Goal: Information Seeking & Learning: Check status

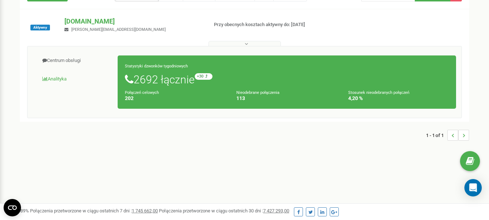
scroll to position [72, 0]
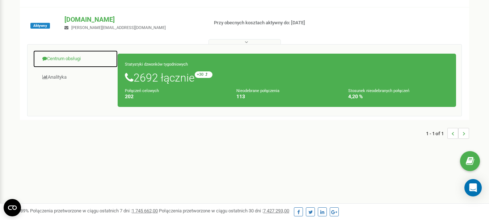
click at [81, 56] on link "Centrum obsługi" at bounding box center [75, 59] width 85 height 18
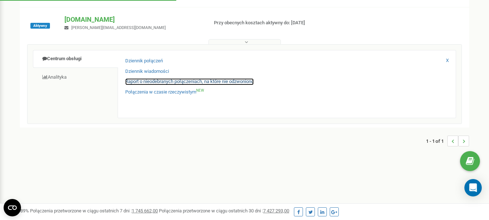
click at [160, 81] on link "Raport o nieodebranych połączeniach, na które nie odzwoniono" at bounding box center [189, 81] width 129 height 7
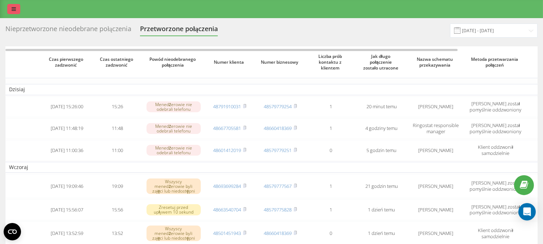
click at [13, 8] on link at bounding box center [13, 9] width 13 height 10
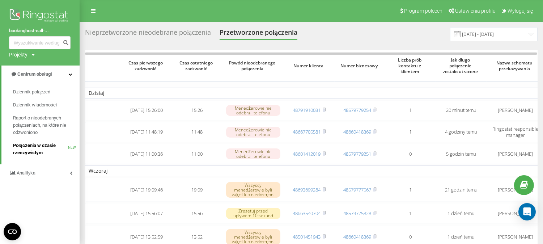
click at [38, 151] on span "Połączenia w czasie rzeczywistym" at bounding box center [40, 149] width 55 height 14
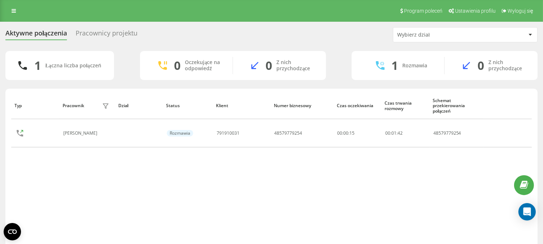
click at [108, 37] on div "Pracownicy projektu" at bounding box center [107, 34] width 62 height 11
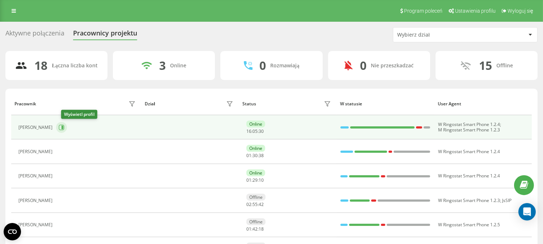
click at [67, 125] on button at bounding box center [61, 127] width 11 height 11
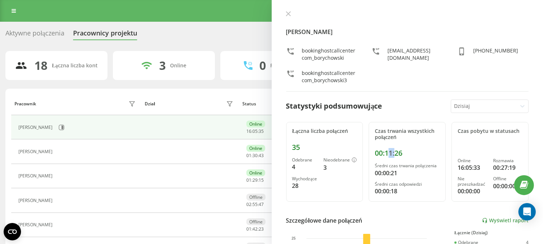
drag, startPoint x: 389, startPoint y: 153, endPoint x: 397, endPoint y: 154, distance: 8.0
click at [397, 154] on div "00:11:26" at bounding box center [407, 153] width 65 height 9
click at [388, 154] on div "00:11:26" at bounding box center [407, 153] width 65 height 9
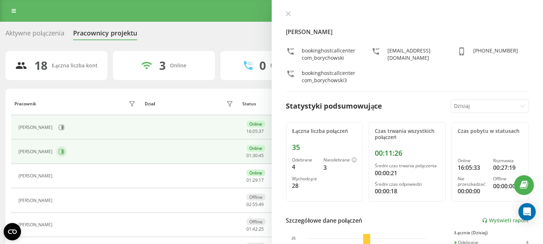
click at [58, 148] on button at bounding box center [61, 151] width 11 height 11
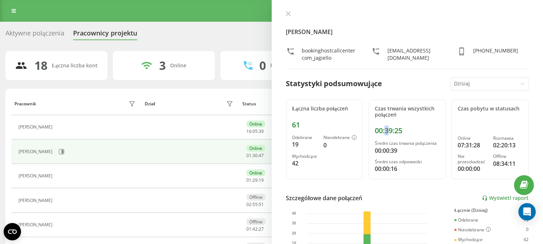
drag, startPoint x: 385, startPoint y: 135, endPoint x: 405, endPoint y: 133, distance: 20.7
click at [404, 133] on div "00:39:25" at bounding box center [407, 130] width 65 height 9
click at [390, 130] on div "00:39:25" at bounding box center [407, 130] width 65 height 9
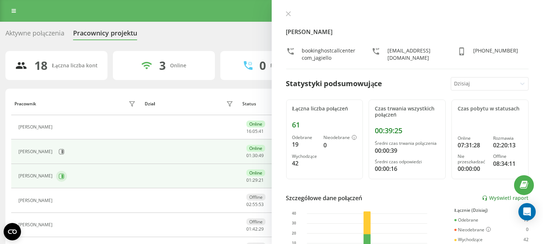
click at [64, 176] on icon at bounding box center [62, 176] width 6 height 6
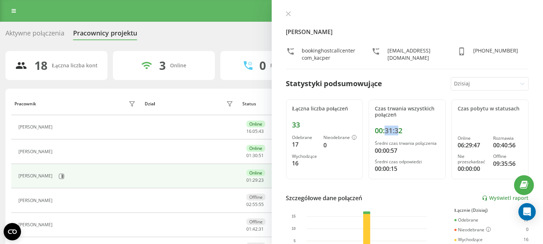
drag, startPoint x: 385, startPoint y: 142, endPoint x: 401, endPoint y: 140, distance: 16.1
click at [401, 135] on div "00:31:32" at bounding box center [407, 130] width 65 height 9
click at [291, 14] on icon at bounding box center [288, 13] width 5 height 5
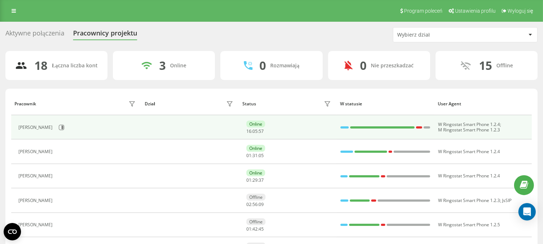
scroll to position [80, 0]
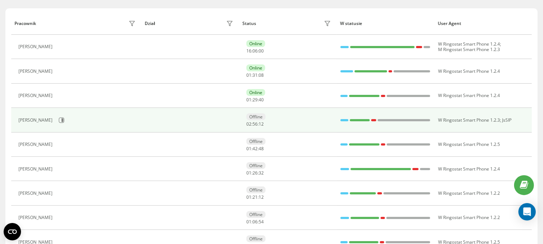
click at [342, 121] on div at bounding box center [345, 119] width 8 height 9
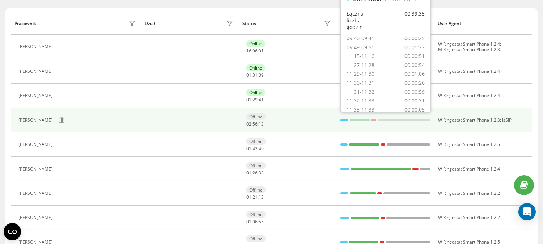
click at [323, 118] on div "Offline 02 : 56 : 13" at bounding box center [290, 119] width 87 height 13
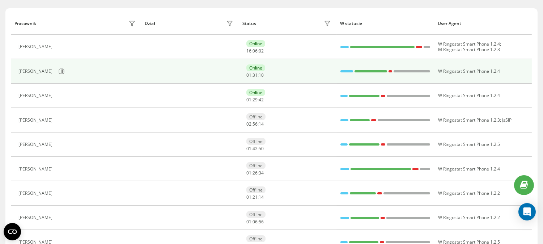
click at [331, 80] on td "Online 01 : 31 : 10" at bounding box center [288, 71] width 98 height 24
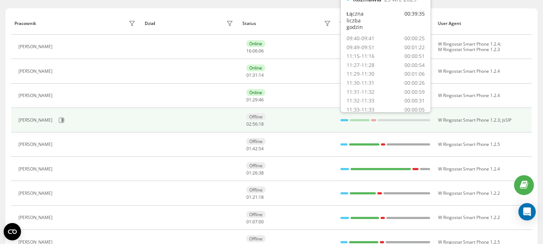
click at [344, 120] on div at bounding box center [345, 120] width 8 height 2
click at [344, 121] on div at bounding box center [345, 119] width 8 height 9
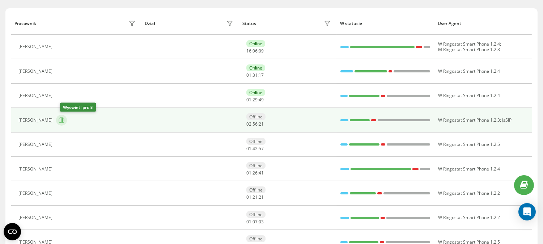
click at [67, 122] on button at bounding box center [61, 120] width 11 height 11
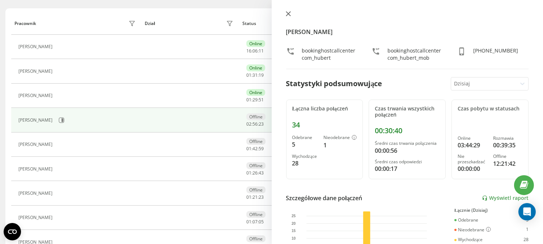
click at [290, 13] on icon at bounding box center [288, 13] width 5 height 5
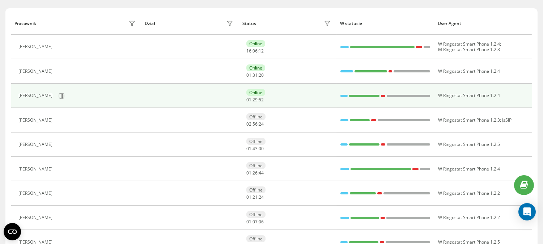
scroll to position [161, 0]
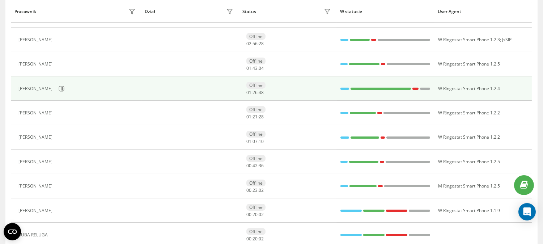
click at [341, 89] on div at bounding box center [345, 89] width 8 height 2
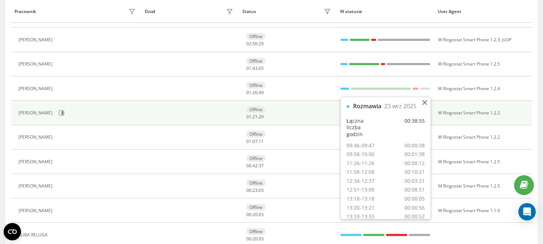
click at [309, 104] on td "Offline 01 : 21 : 29" at bounding box center [288, 113] width 98 height 24
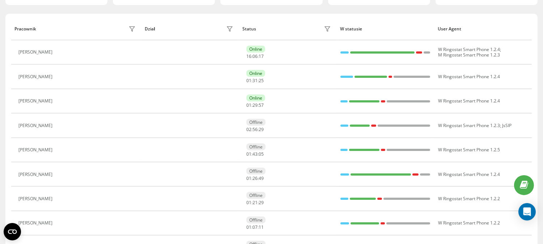
scroll to position [0, 0]
